Goal: Find specific page/section: Find specific page/section

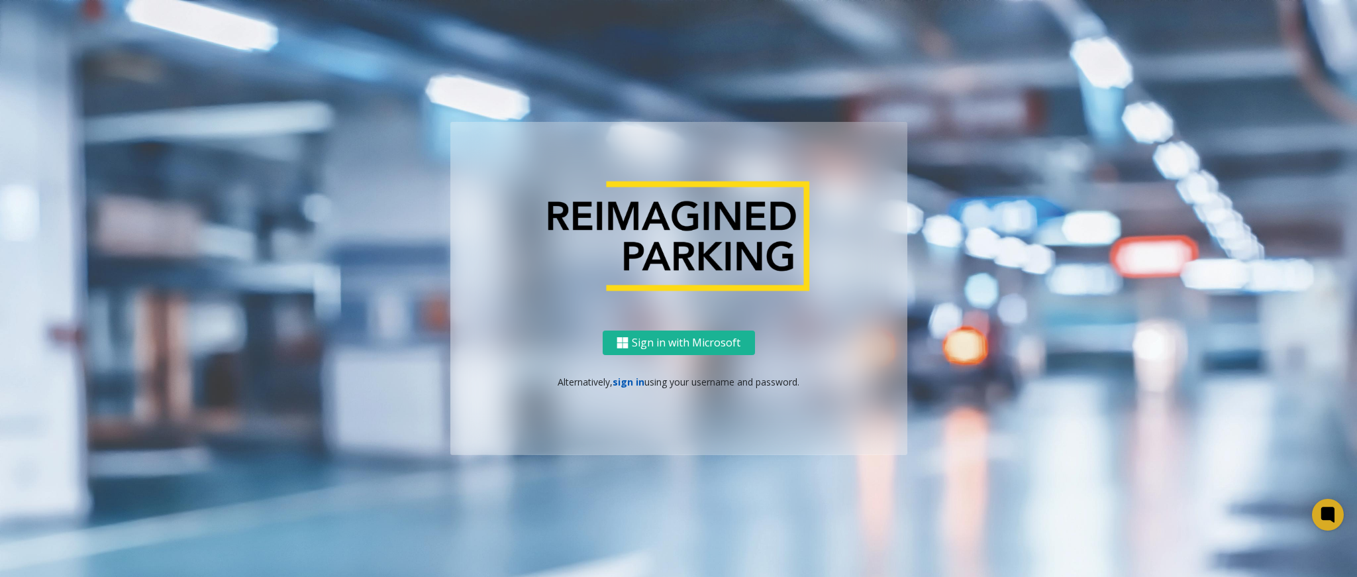
click at [634, 380] on link "sign in" at bounding box center [629, 382] width 32 height 13
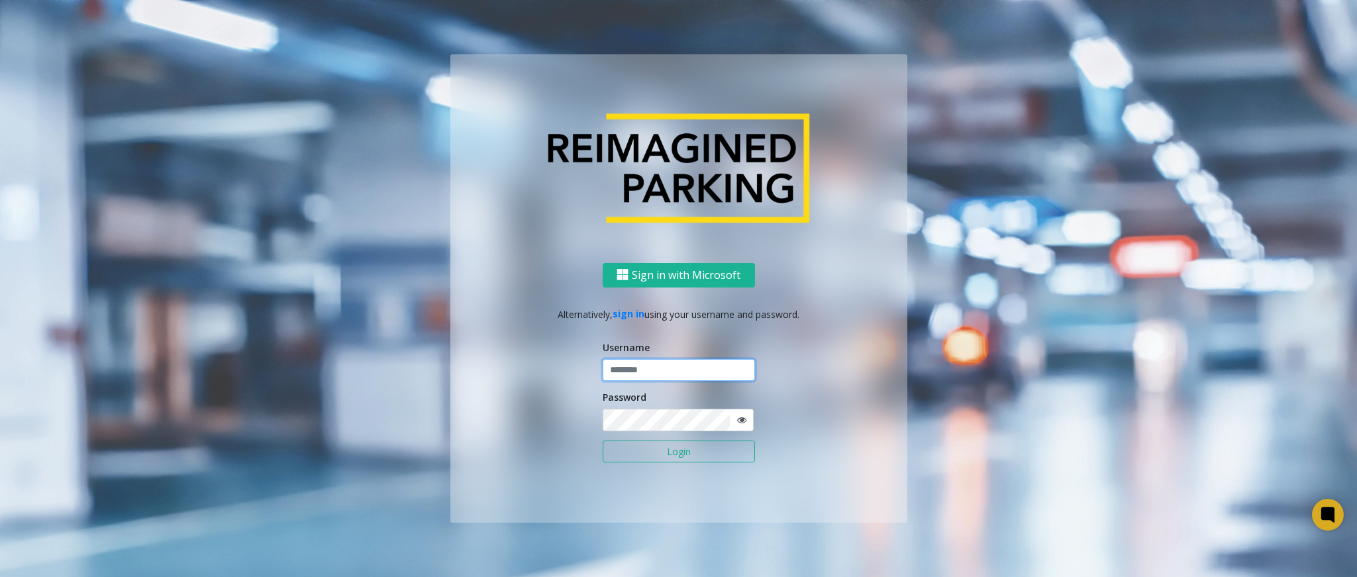
click at [635, 370] on input "text" at bounding box center [679, 370] width 152 height 23
click at [680, 366] on input "text" at bounding box center [679, 370] width 152 height 23
type input "******"
click at [603, 440] on button "Login" at bounding box center [679, 451] width 152 height 23
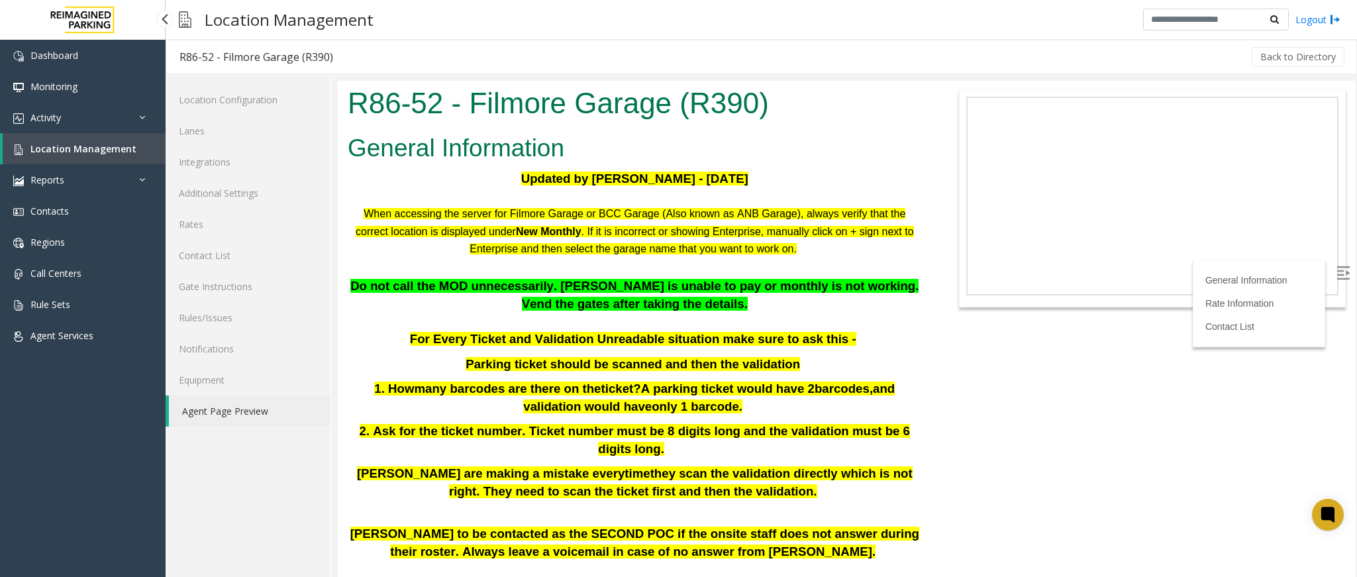
click at [129, 152] on span "Location Management" at bounding box center [83, 148] width 106 height 13
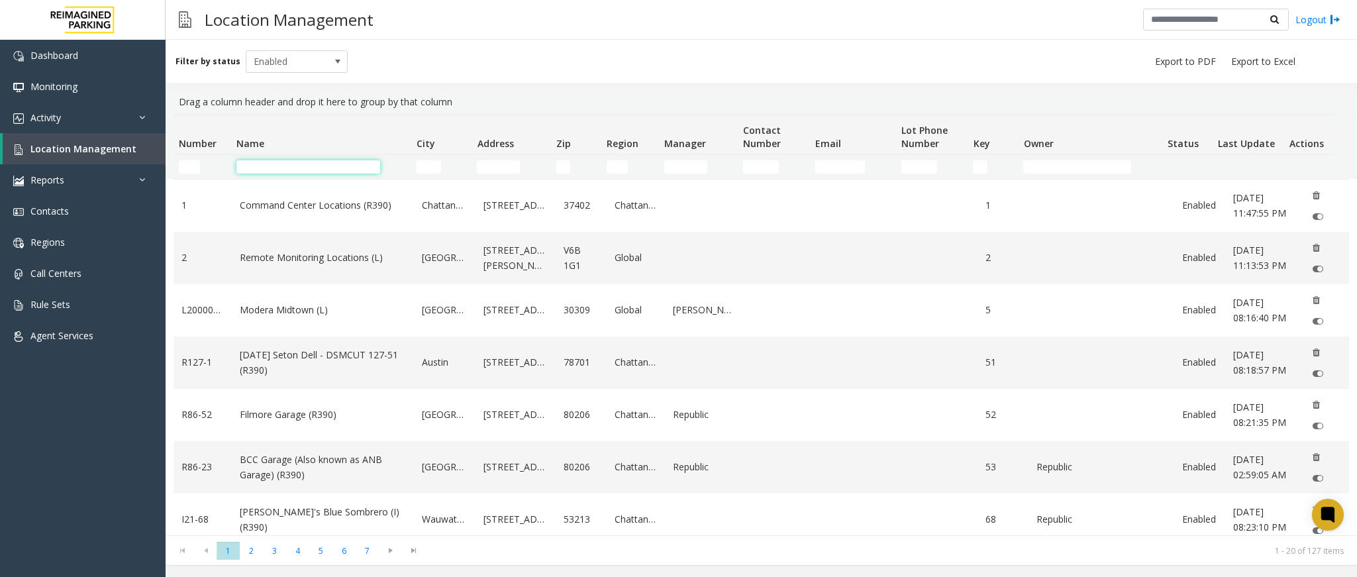
click at [325, 164] on input "Name Filter" at bounding box center [308, 166] width 144 height 13
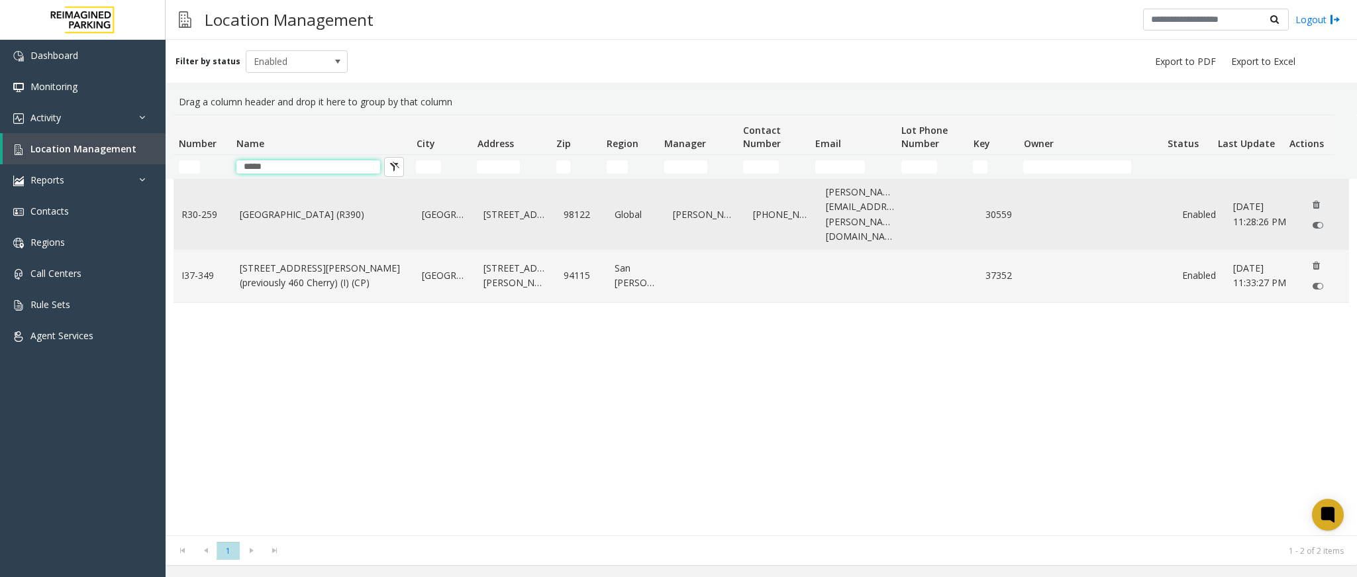
type input "*****"
click at [282, 211] on link "Cherry Hill (R390)" at bounding box center [323, 214] width 166 height 15
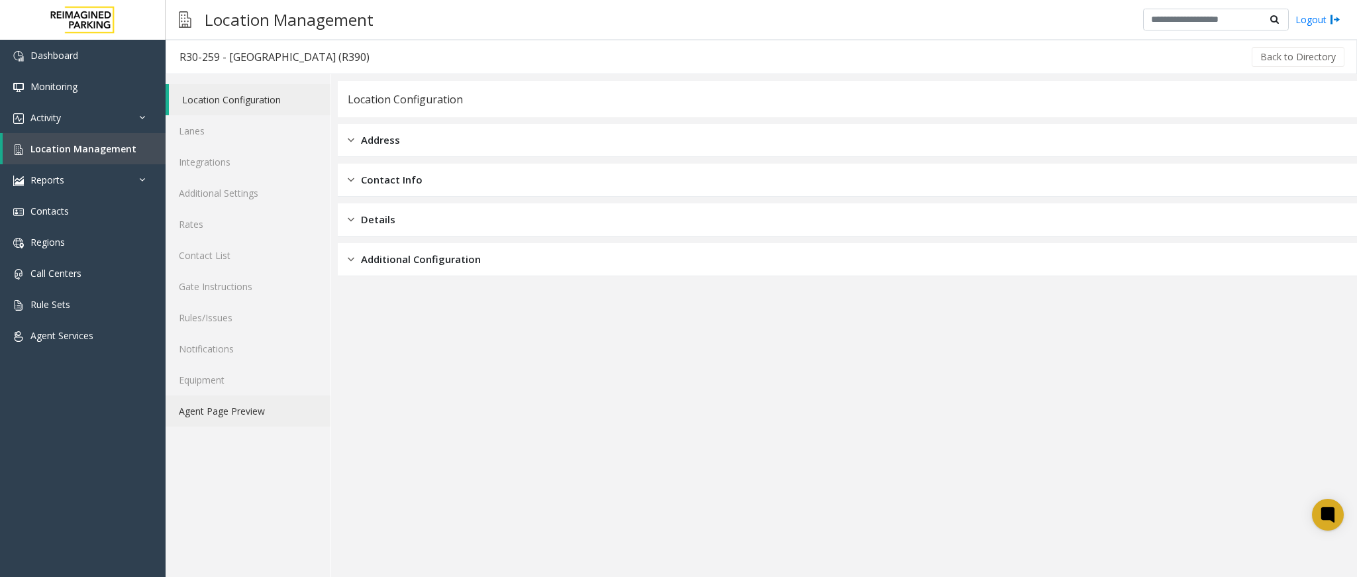
click at [277, 423] on link "Agent Page Preview" at bounding box center [248, 410] width 165 height 31
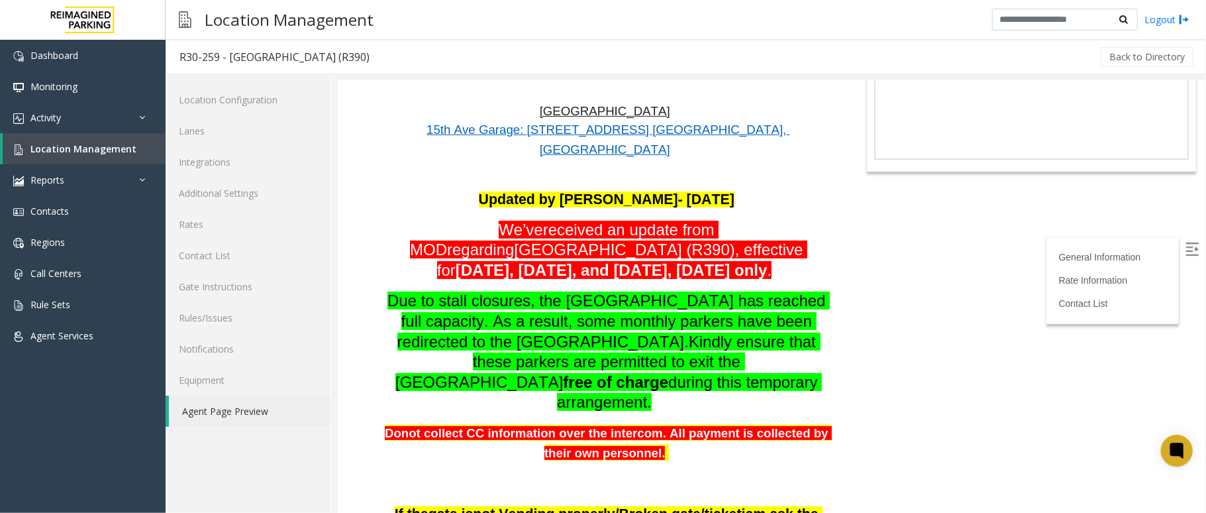
scroll to position [265, 0]
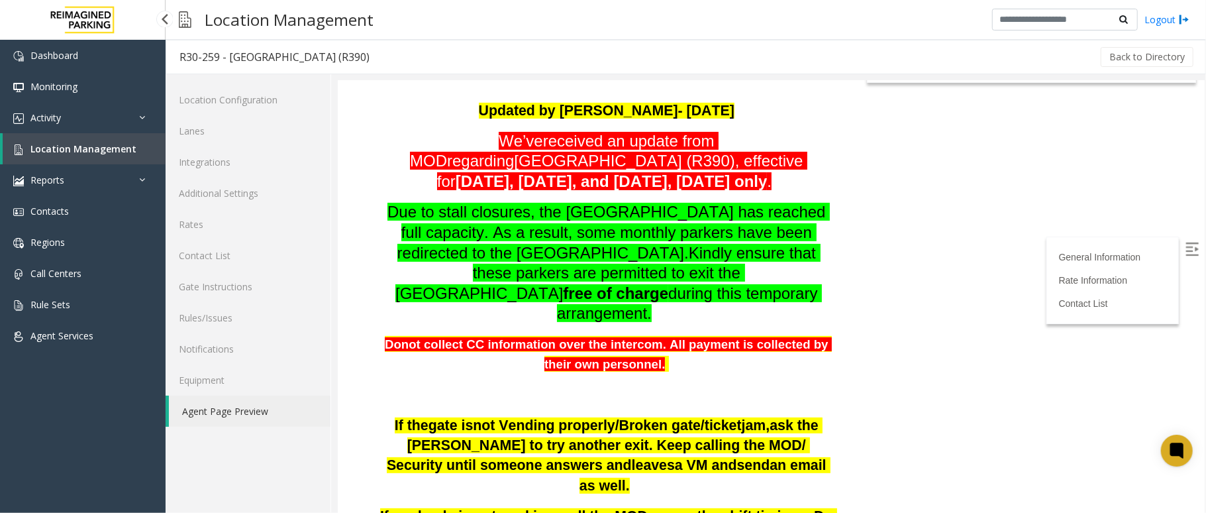
click at [144, 151] on link "Location Management" at bounding box center [84, 148] width 163 height 31
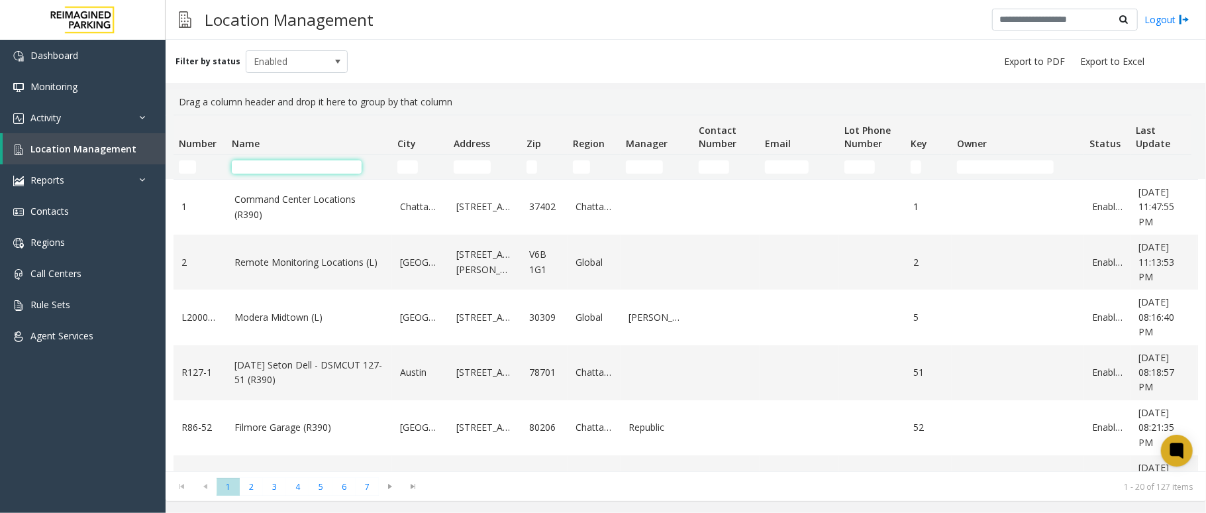
click at [334, 170] on input "Name Filter" at bounding box center [297, 166] width 130 height 13
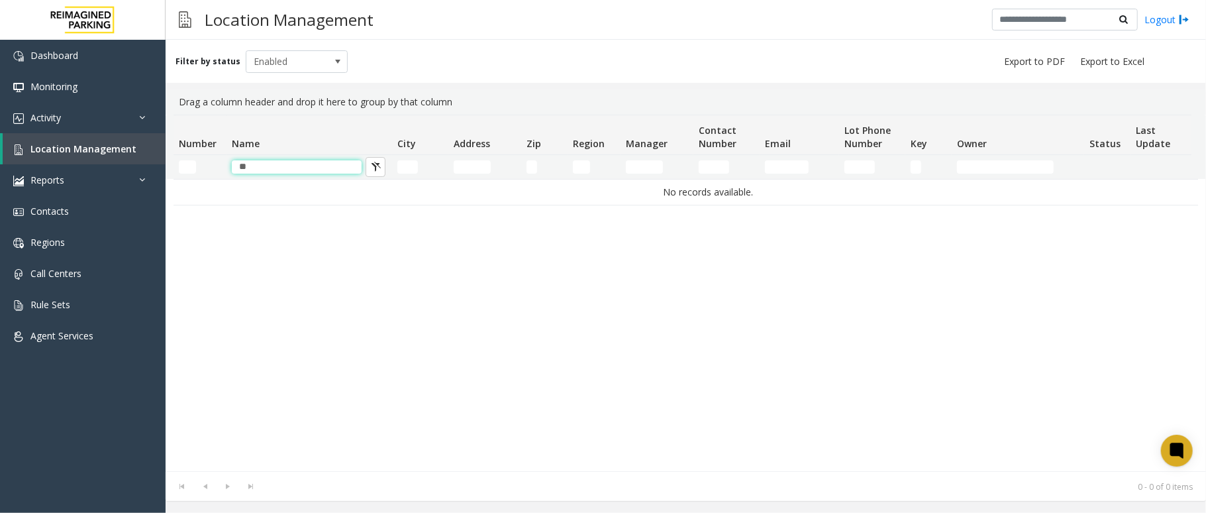
type input "*"
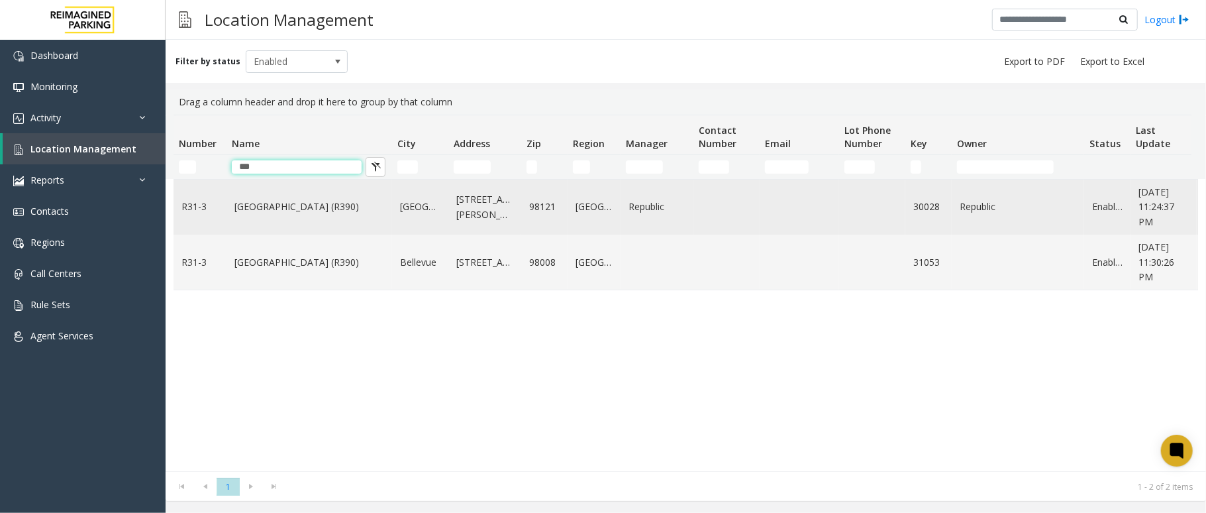
type input "***"
click at [278, 211] on link "Bell Street Garage (R390)" at bounding box center [309, 206] width 150 height 15
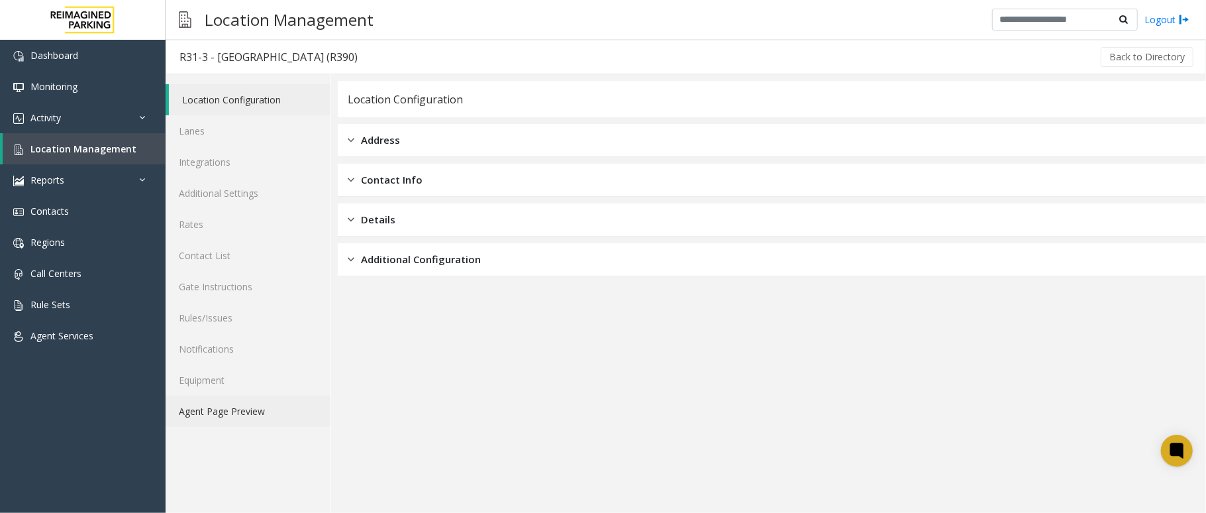
click at [269, 404] on link "Agent Page Preview" at bounding box center [248, 410] width 165 height 31
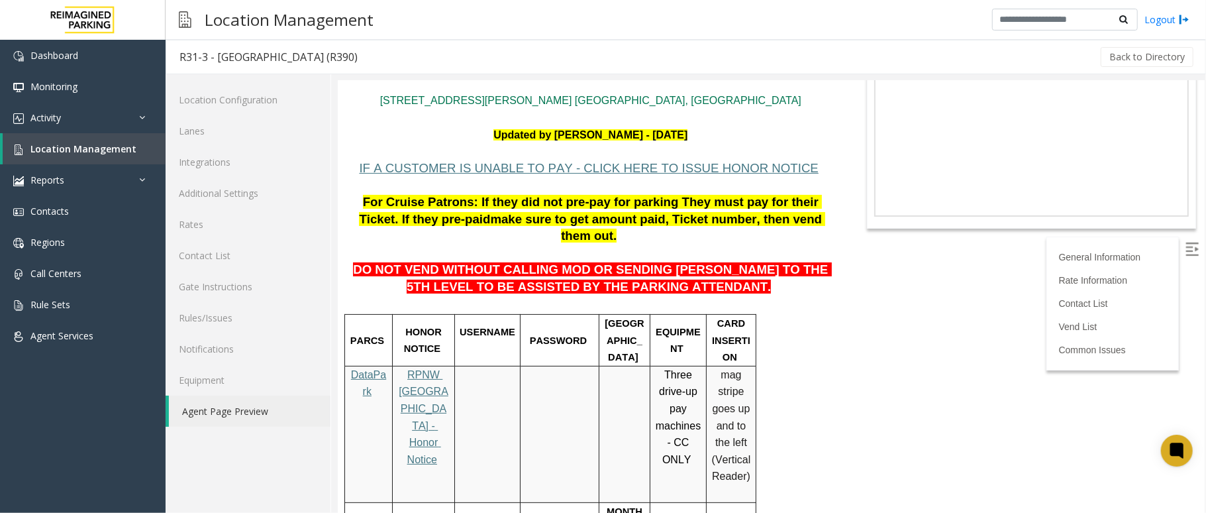
scroll to position [88, 0]
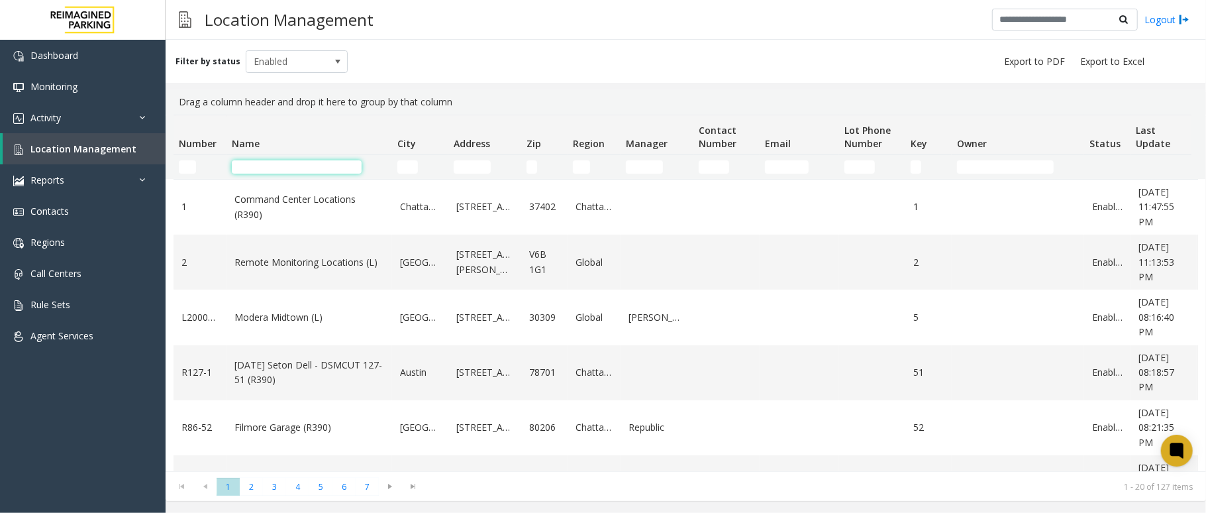
click at [280, 160] on input "Name Filter" at bounding box center [297, 166] width 130 height 13
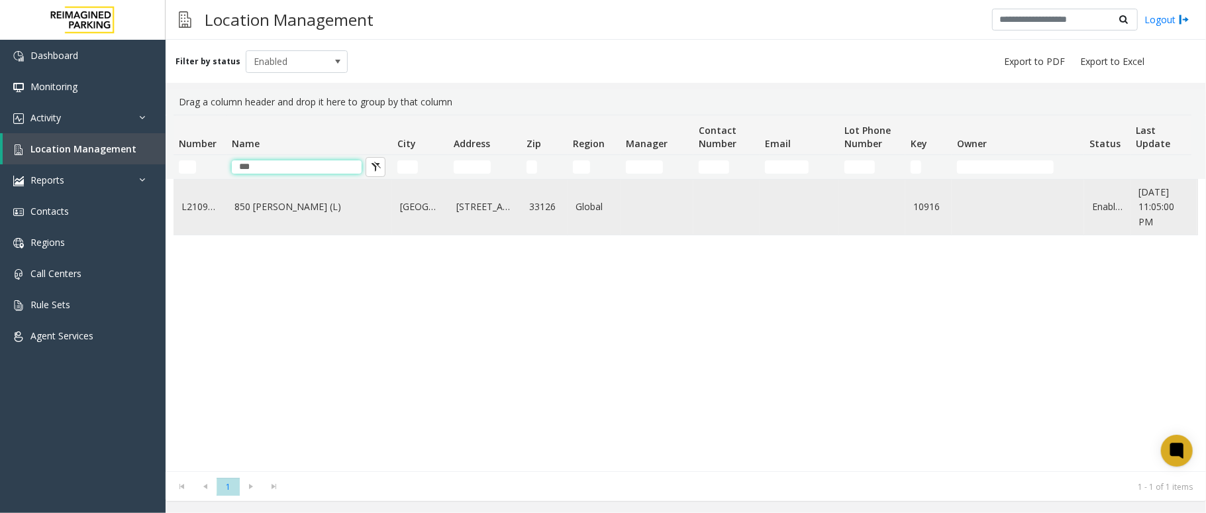
type input "***"
click at [269, 214] on link "850 LeJeune (L)" at bounding box center [309, 206] width 150 height 15
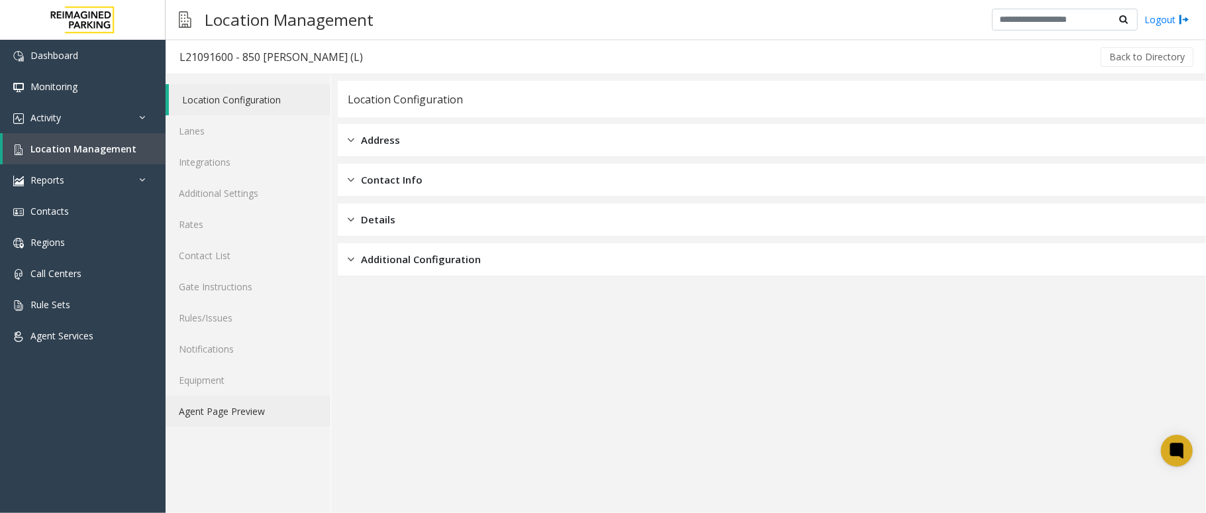
click at [270, 415] on link "Agent Page Preview" at bounding box center [248, 410] width 165 height 31
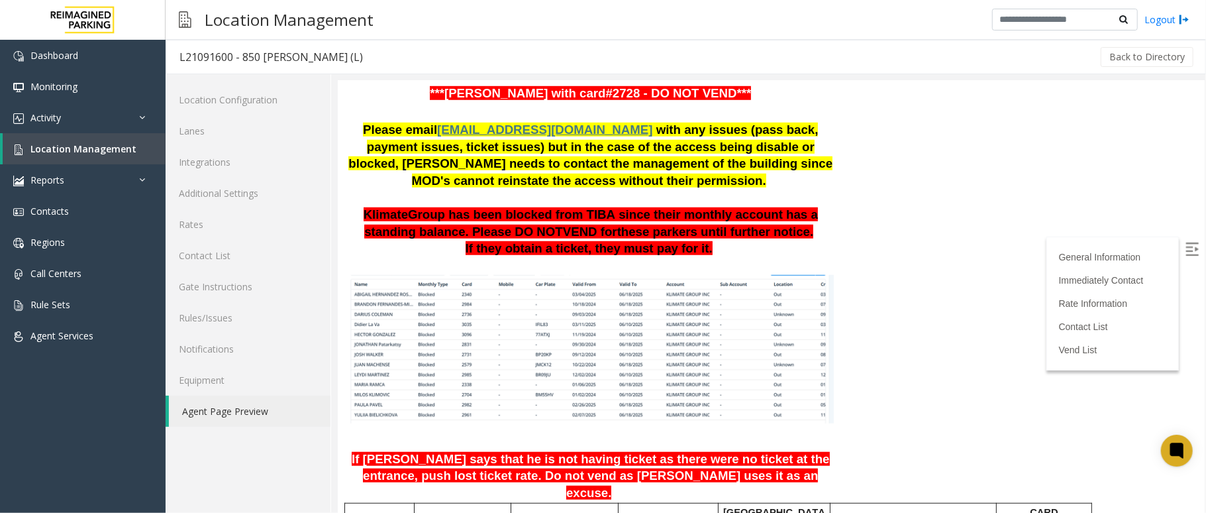
scroll to position [618, 0]
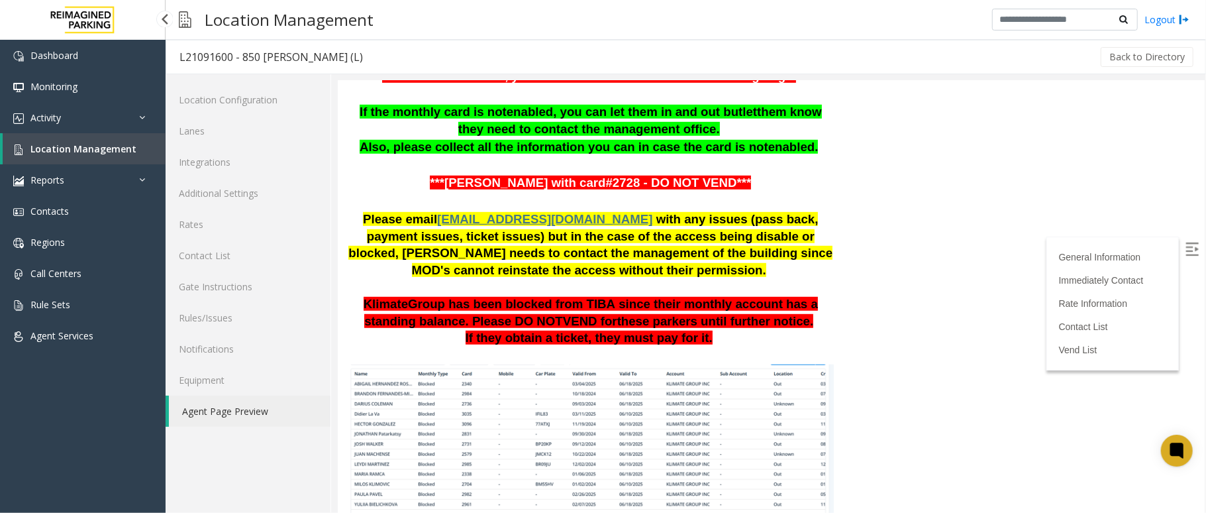
click at [141, 146] on link "Location Management" at bounding box center [84, 148] width 163 height 31
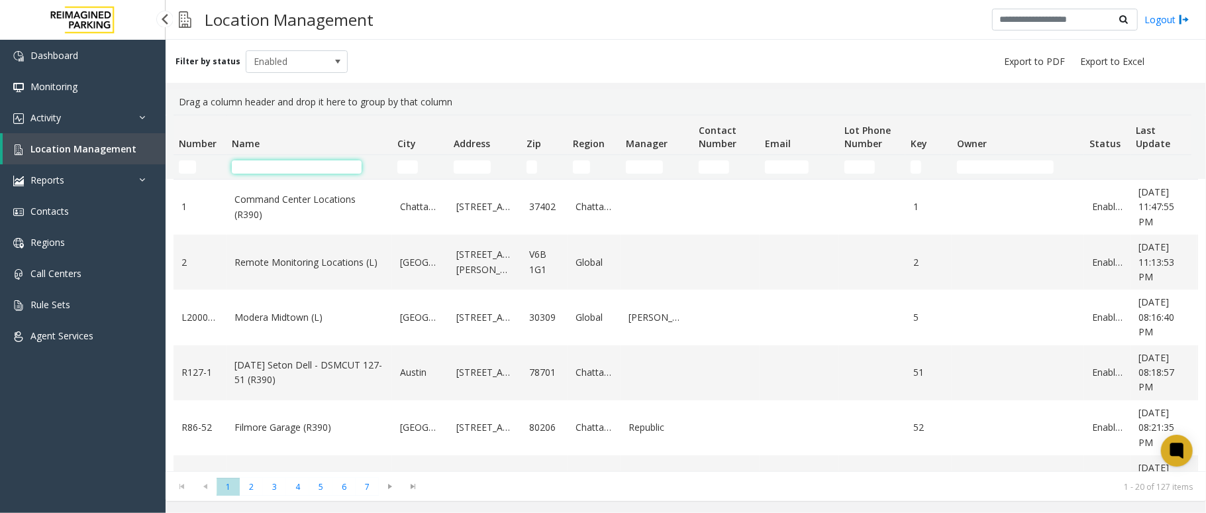
click at [314, 166] on input "Name Filter" at bounding box center [297, 166] width 130 height 13
click at [332, 68] on span at bounding box center [338, 61] width 19 height 21
click at [247, 86] on li "All" at bounding box center [291, 84] width 99 height 18
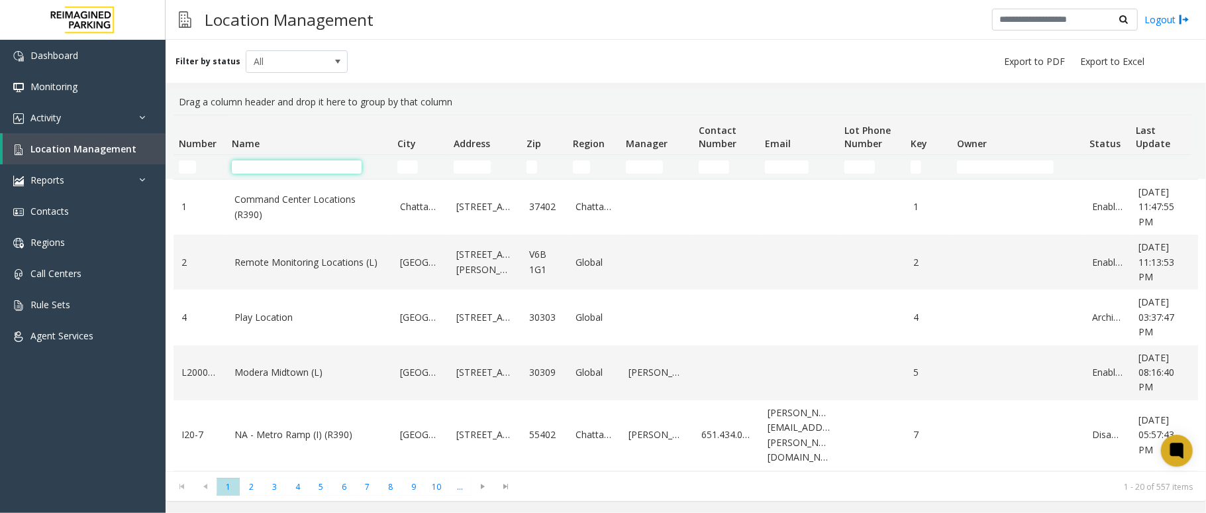
click at [299, 171] on input "Name Filter" at bounding box center [297, 166] width 130 height 13
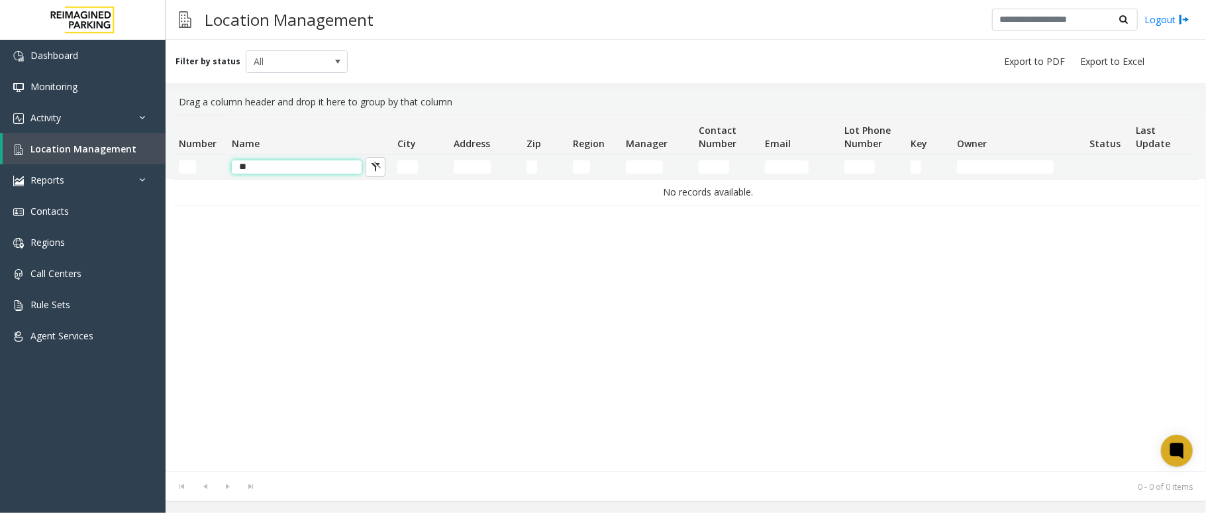
type input "*"
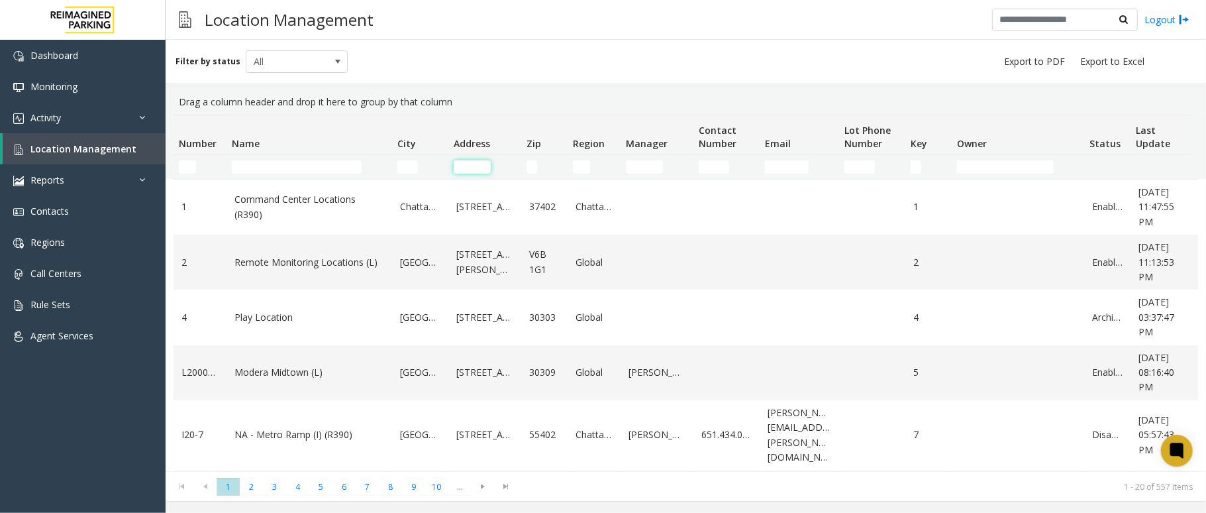
click at [466, 167] on input "Address Filter" at bounding box center [472, 166] width 37 height 13
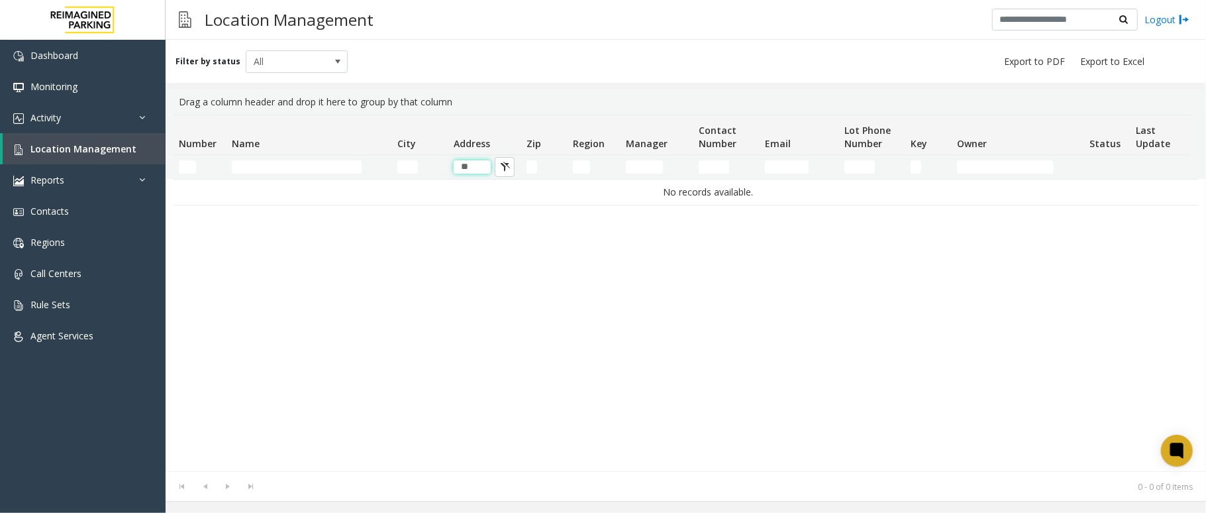
type input "*"
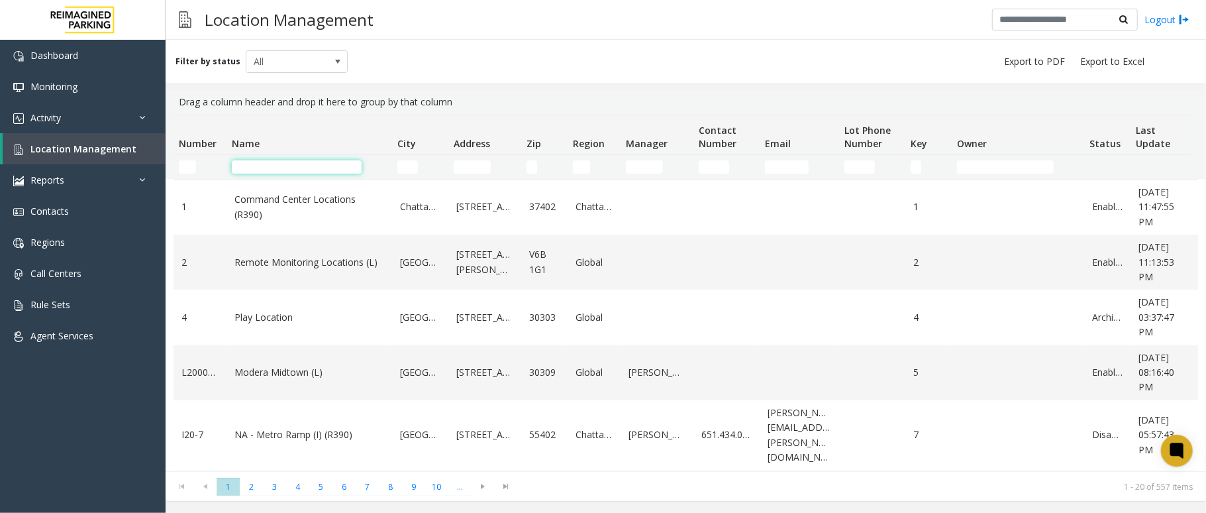
click at [342, 168] on input "Name Filter" at bounding box center [297, 166] width 130 height 13
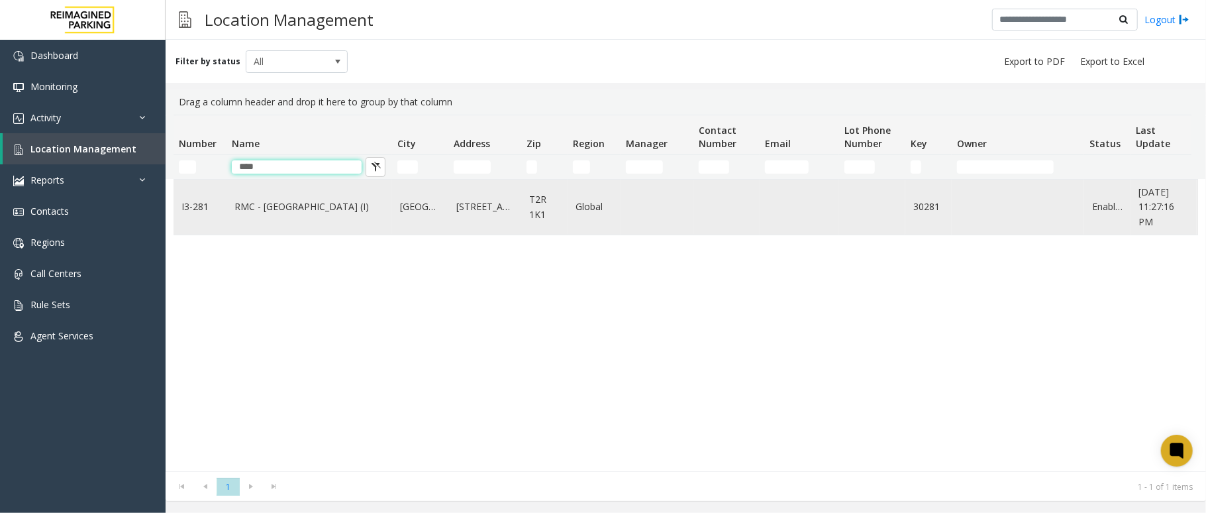
type input "****"
click at [298, 204] on link "RMC - [GEOGRAPHIC_DATA] (I)" at bounding box center [309, 206] width 150 height 15
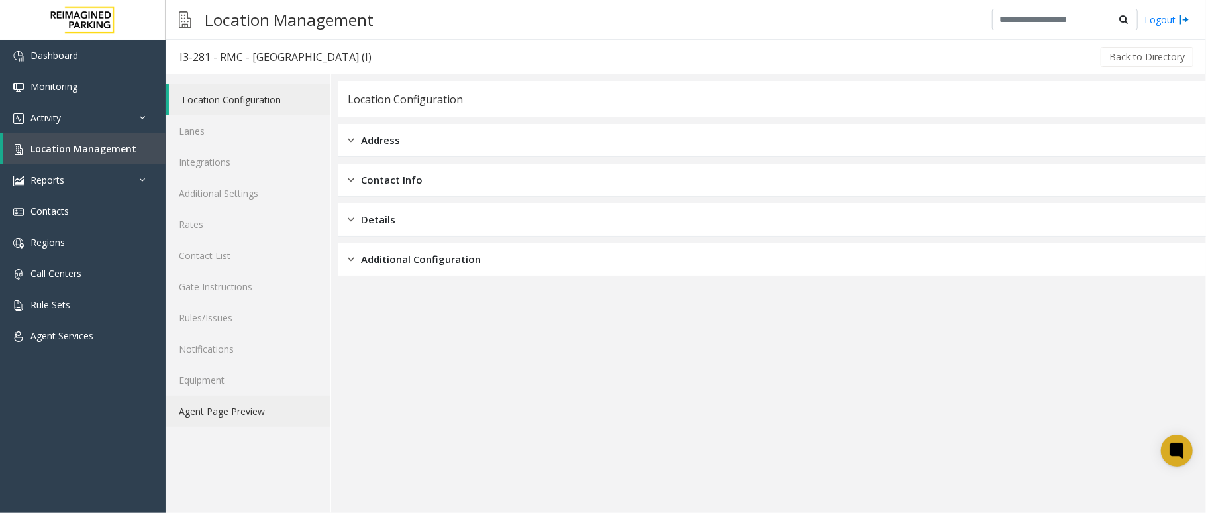
click at [266, 404] on link "Agent Page Preview" at bounding box center [248, 410] width 165 height 31
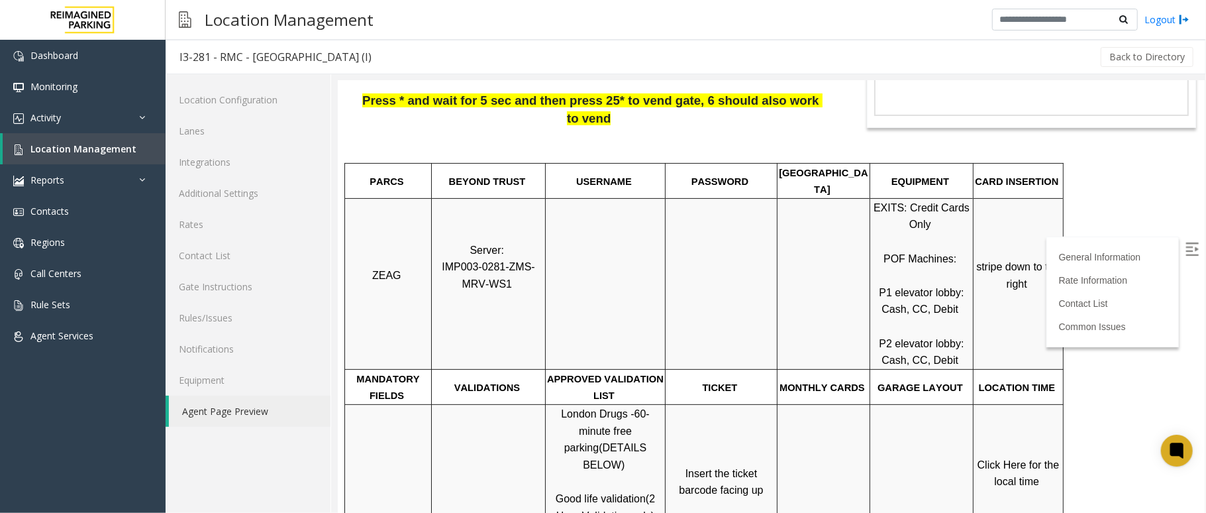
scroll to position [176, 0]
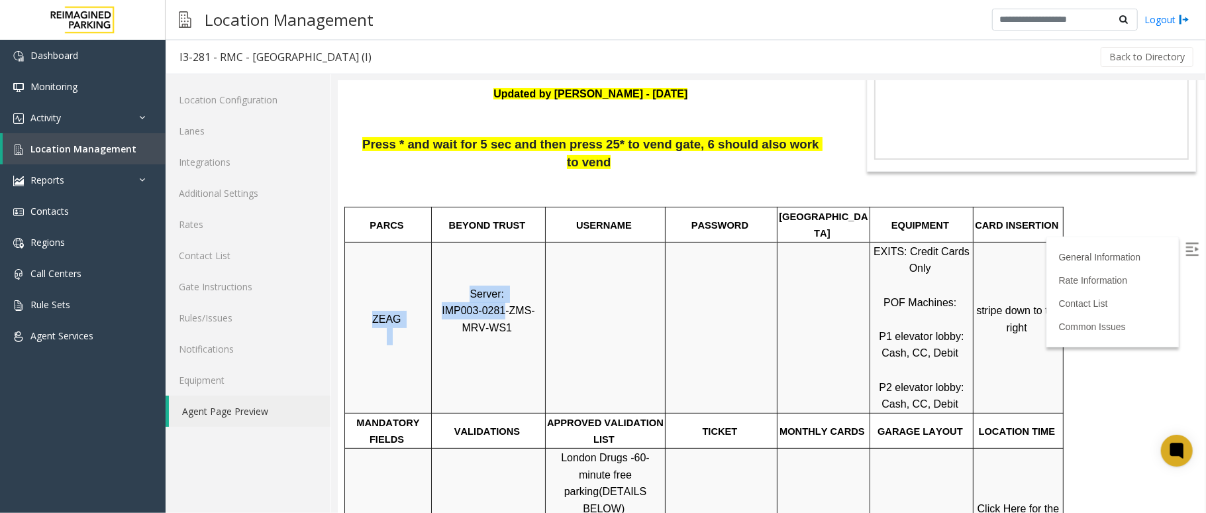
drag, startPoint x: 490, startPoint y: 274, endPoint x: 433, endPoint y: 274, distance: 57.6
click at [433, 274] on tr "ZEAG Server: IMP003-0281-ZMS-MRV-WS1 EXITS: Credit Cards Only POF Machines: P1 …" at bounding box center [703, 326] width 719 height 171
click at [527, 285] on p "Server: IMP003-0281-ZMS-MRV-WS1" at bounding box center [488, 327] width 112 height 85
drag, startPoint x: 488, startPoint y: 275, endPoint x: 482, endPoint y: 283, distance: 9.9
click at [464, 287] on p "Server: IMP003-0281-ZMS-MRV-WS1" at bounding box center [488, 327] width 112 height 85
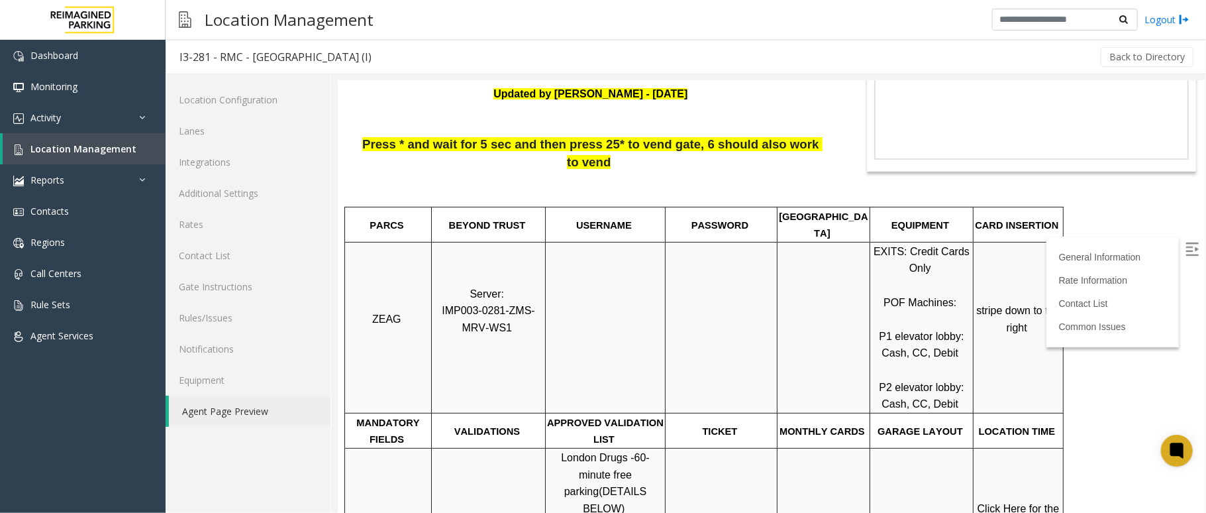
drag, startPoint x: 511, startPoint y: 315, endPoint x: 493, endPoint y: 295, distance: 26.7
click at [512, 314] on p "Server: IMP003-0281-ZMS-MRV-WS1" at bounding box center [488, 327] width 112 height 85
drag, startPoint x: 491, startPoint y: 277, endPoint x: 433, endPoint y: 280, distance: 58.4
click at [433, 280] on tr "ZEAG Server: IMP003-0281-ZMS-MRV-WS1 EXITS: Credit Cards Only POF Machines: P1 …" at bounding box center [703, 326] width 719 height 171
click at [454, 303] on p "Server: IMP003-0281-ZMS-MRV-WS1" at bounding box center [488, 327] width 112 height 85
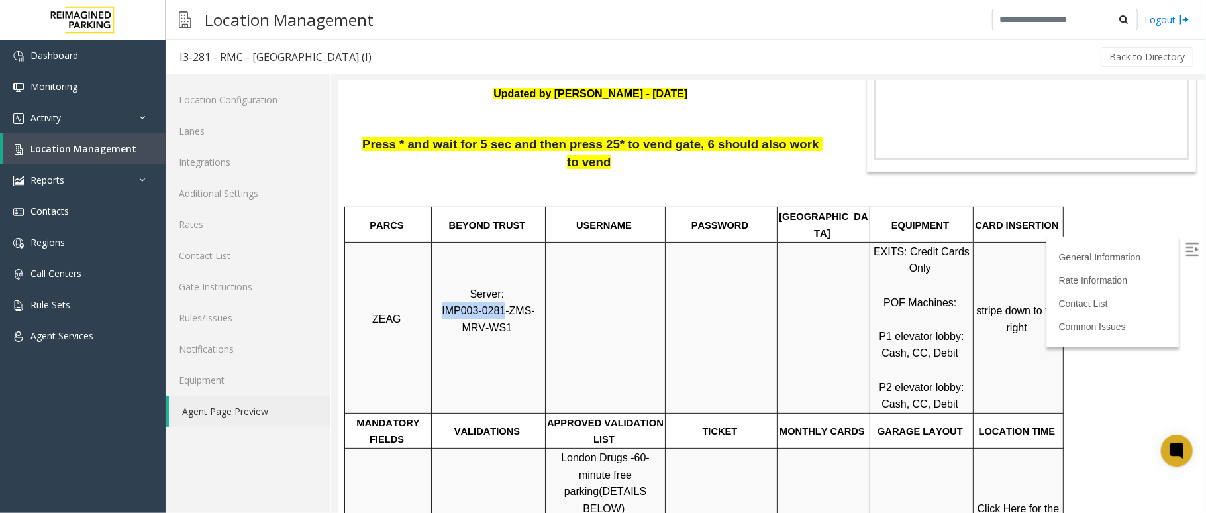
drag, startPoint x: 490, startPoint y: 275, endPoint x: 434, endPoint y: 282, distance: 56.8
click at [434, 285] on p "Server: IMP003-0281-ZMS-MRV-WS1" at bounding box center [488, 327] width 112 height 85
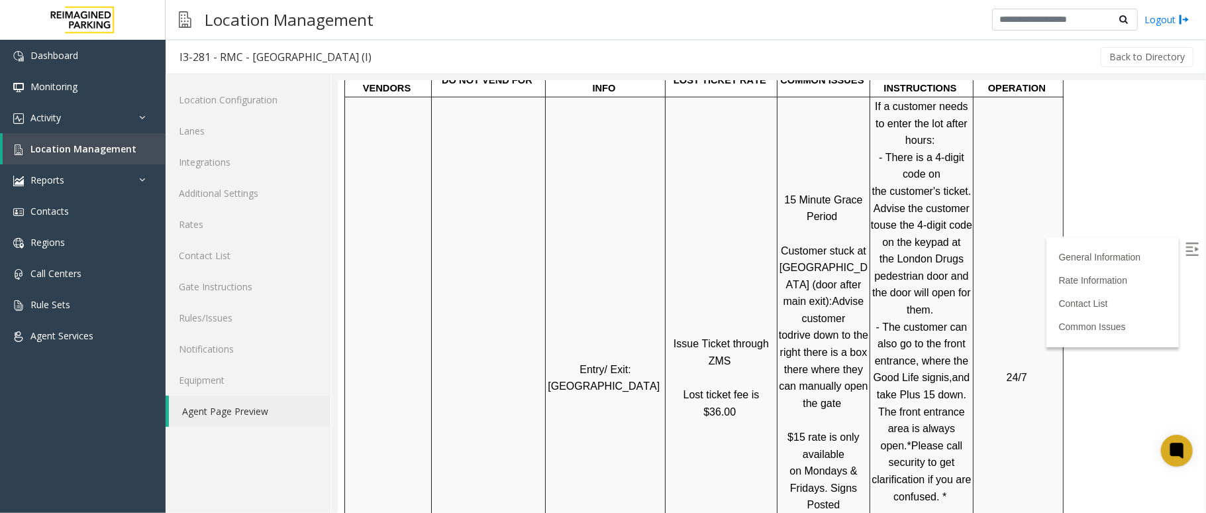
scroll to position [706, 0]
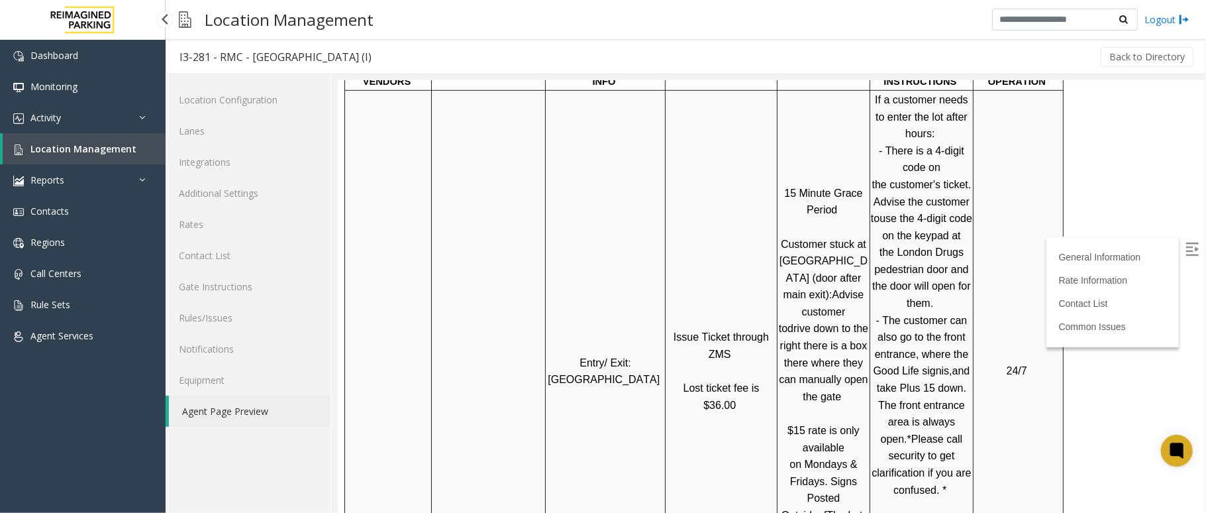
click at [125, 147] on span "Location Management" at bounding box center [83, 148] width 106 height 13
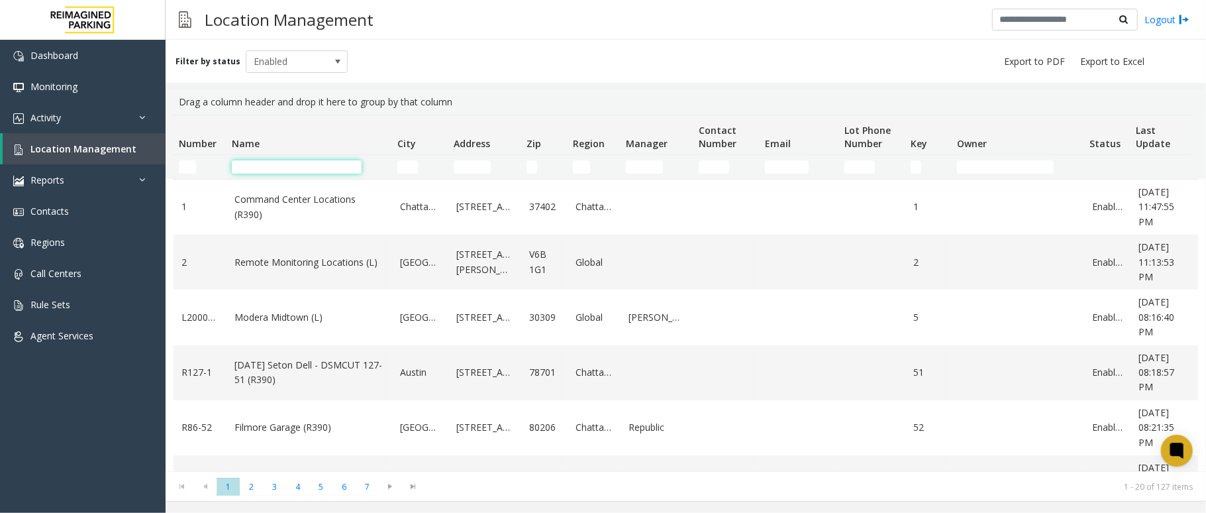
click at [324, 167] on input "Name Filter" at bounding box center [297, 166] width 130 height 13
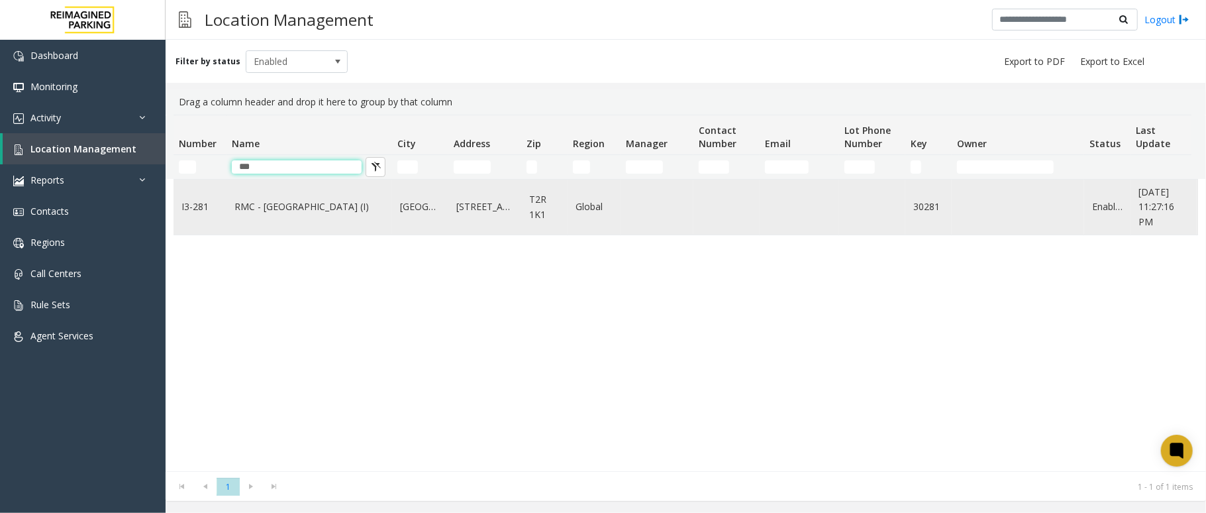
type input "***"
click at [303, 204] on link "RMC - [GEOGRAPHIC_DATA] (I)" at bounding box center [309, 206] width 150 height 15
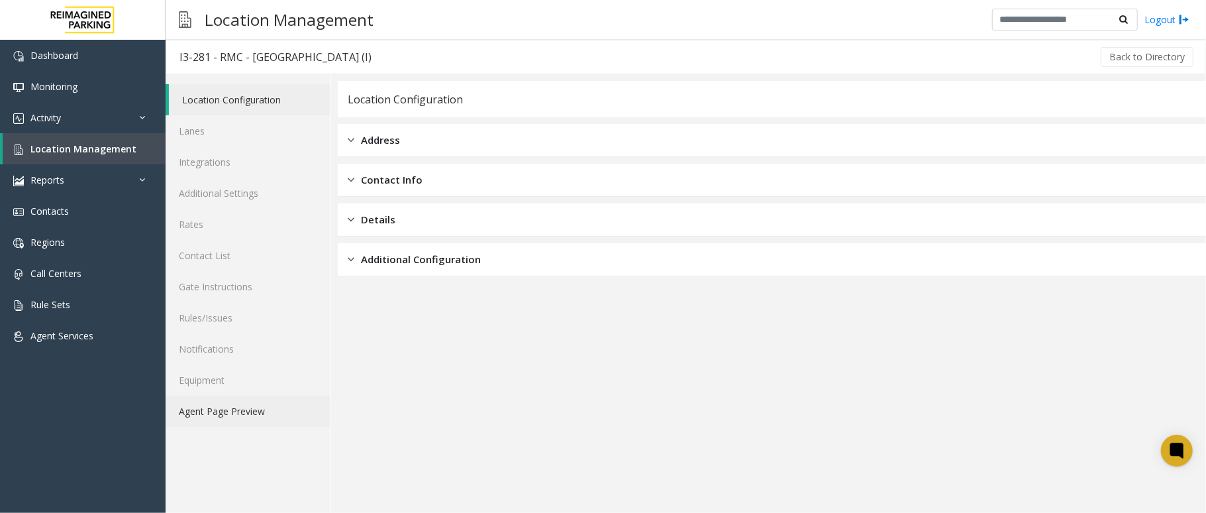
click at [265, 414] on link "Agent Page Preview" at bounding box center [248, 410] width 165 height 31
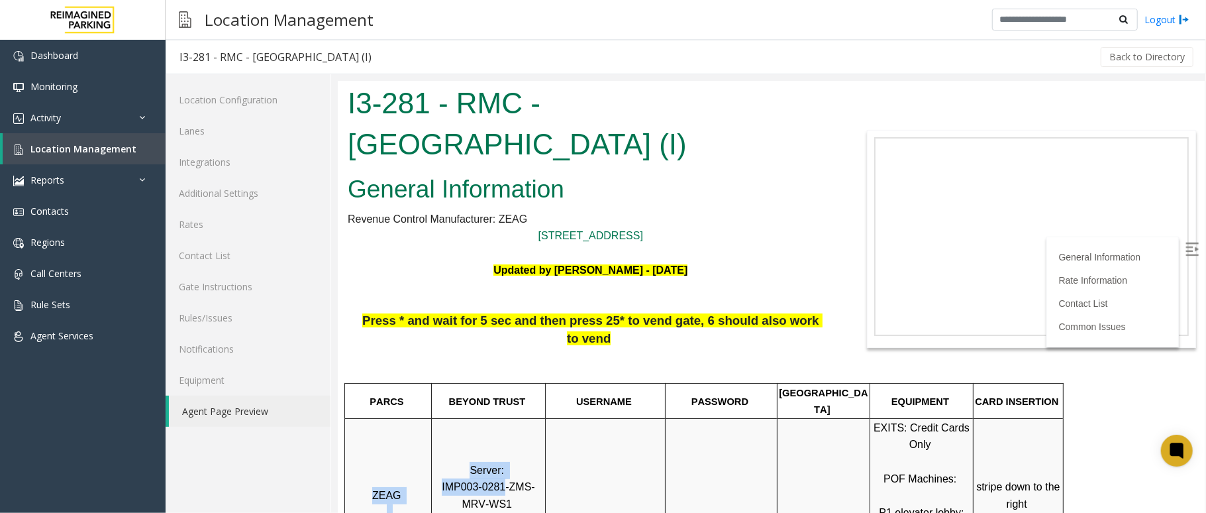
drag, startPoint x: 492, startPoint y: 452, endPoint x: 433, endPoint y: 452, distance: 59.6
click at [433, 452] on tr "ZEAG Server: IMP003-0281-ZMS-MRV-WS1 EXITS: Credit Cards Only POF Machines: P1 …" at bounding box center [703, 502] width 719 height 171
click at [475, 417] on td "Server: IMP003-0281-ZMS-MRV-WS1" at bounding box center [488, 502] width 114 height 171
drag, startPoint x: 491, startPoint y: 451, endPoint x: 434, endPoint y: 454, distance: 56.4
click at [441, 480] on span "IMP003-0281-ZMS-MRV-WS1" at bounding box center [487, 494] width 93 height 28
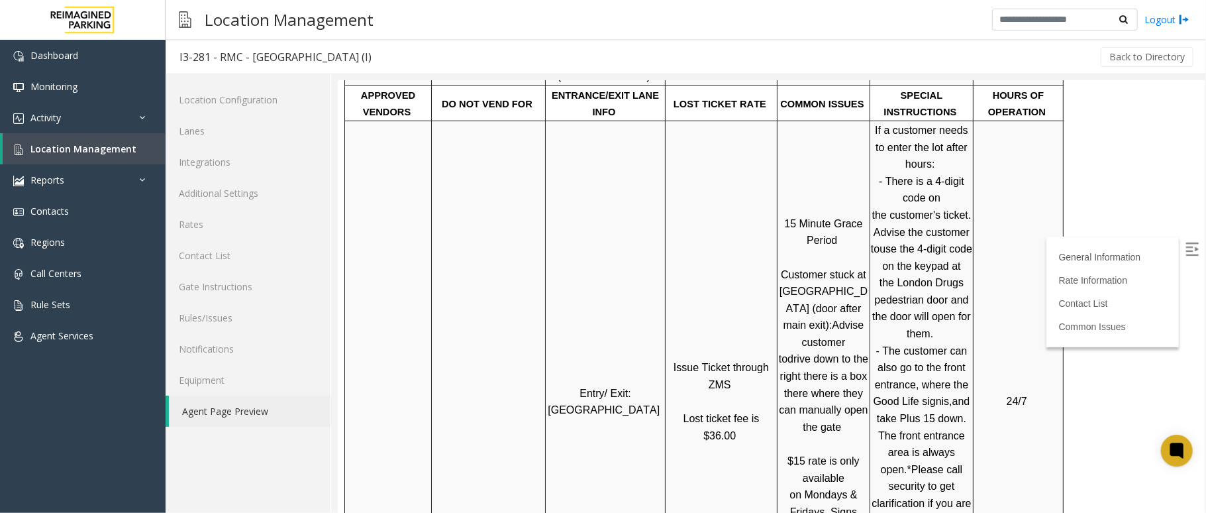
scroll to position [706, 0]
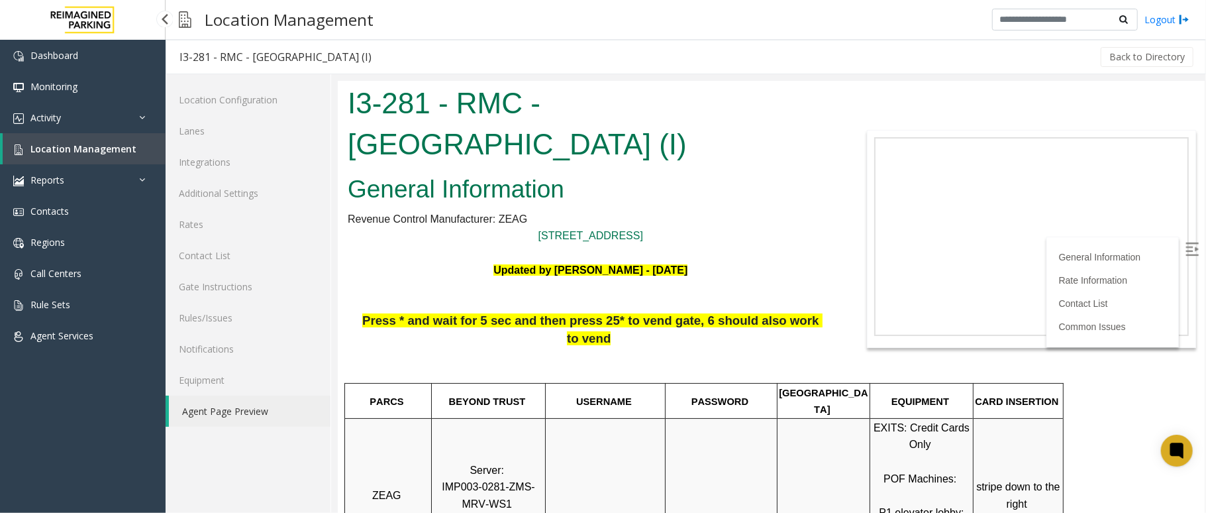
scroll to position [706, 0]
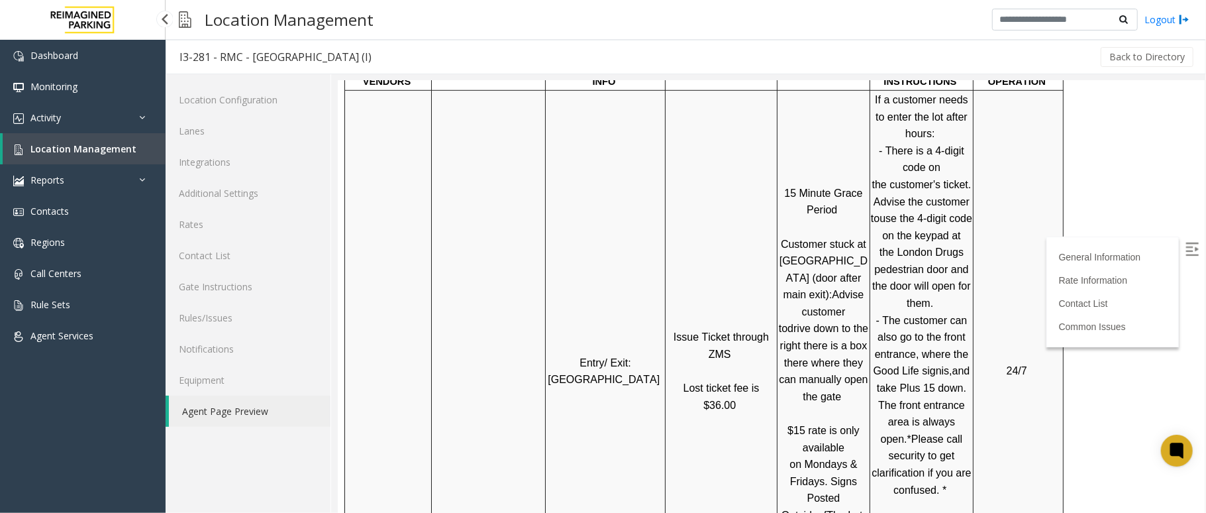
click at [127, 143] on span "Location Management" at bounding box center [83, 148] width 106 height 13
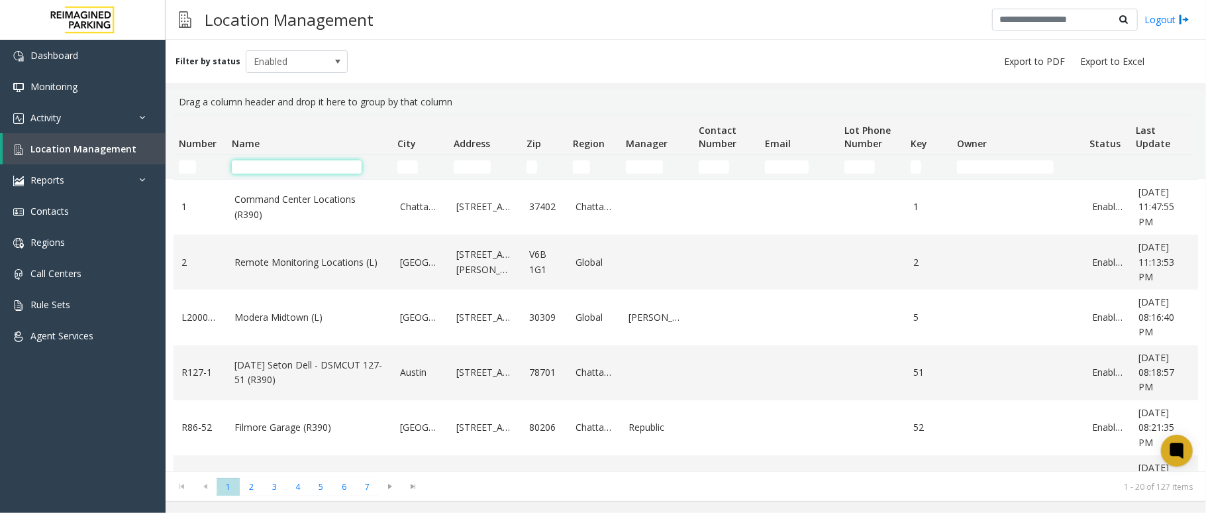
click at [277, 166] on input "Name Filter" at bounding box center [297, 166] width 130 height 13
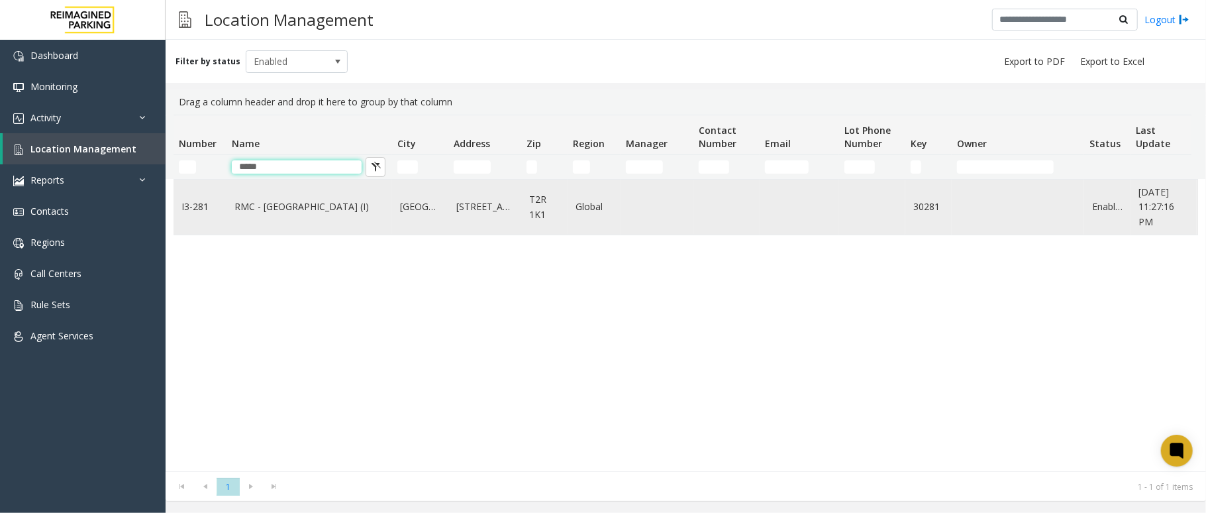
type input "*****"
click at [289, 203] on link "RMC - [GEOGRAPHIC_DATA] (I)" at bounding box center [309, 206] width 150 height 15
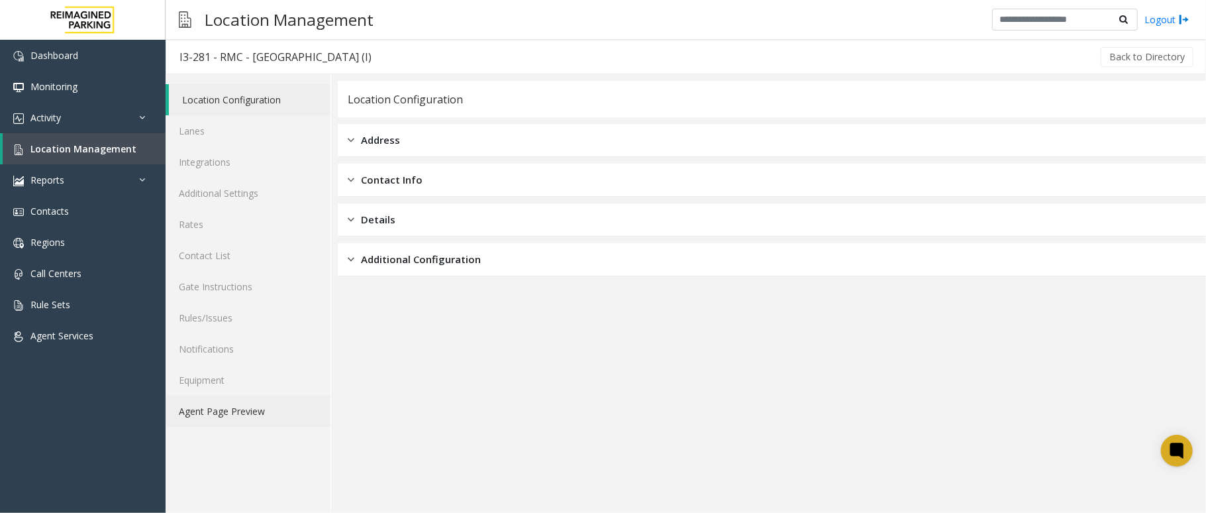
click at [278, 404] on link "Agent Page Preview" at bounding box center [248, 410] width 165 height 31
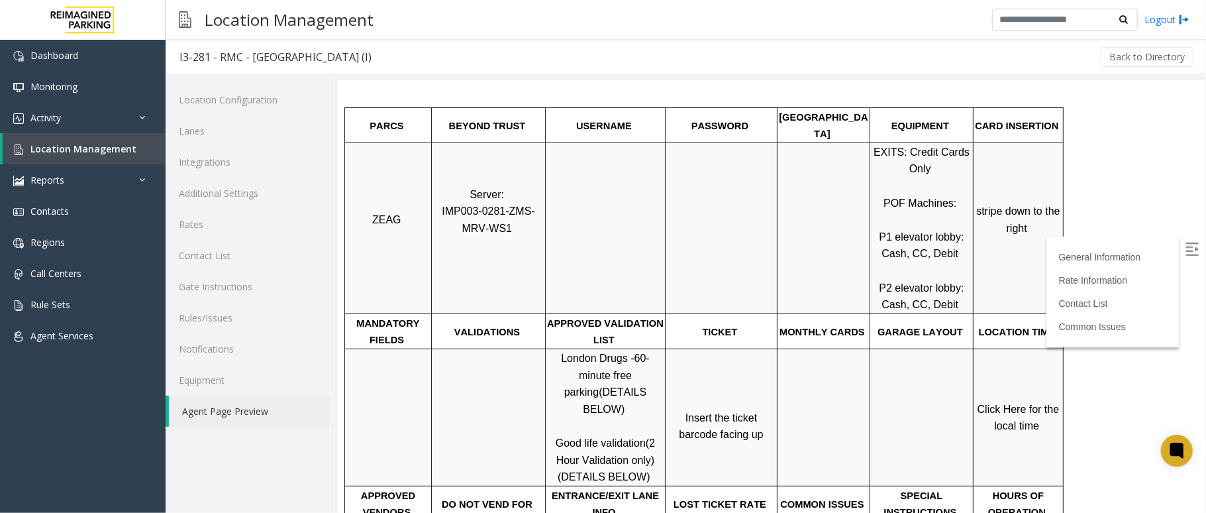
scroll to position [353, 0]
